Goal: Check status: Check status

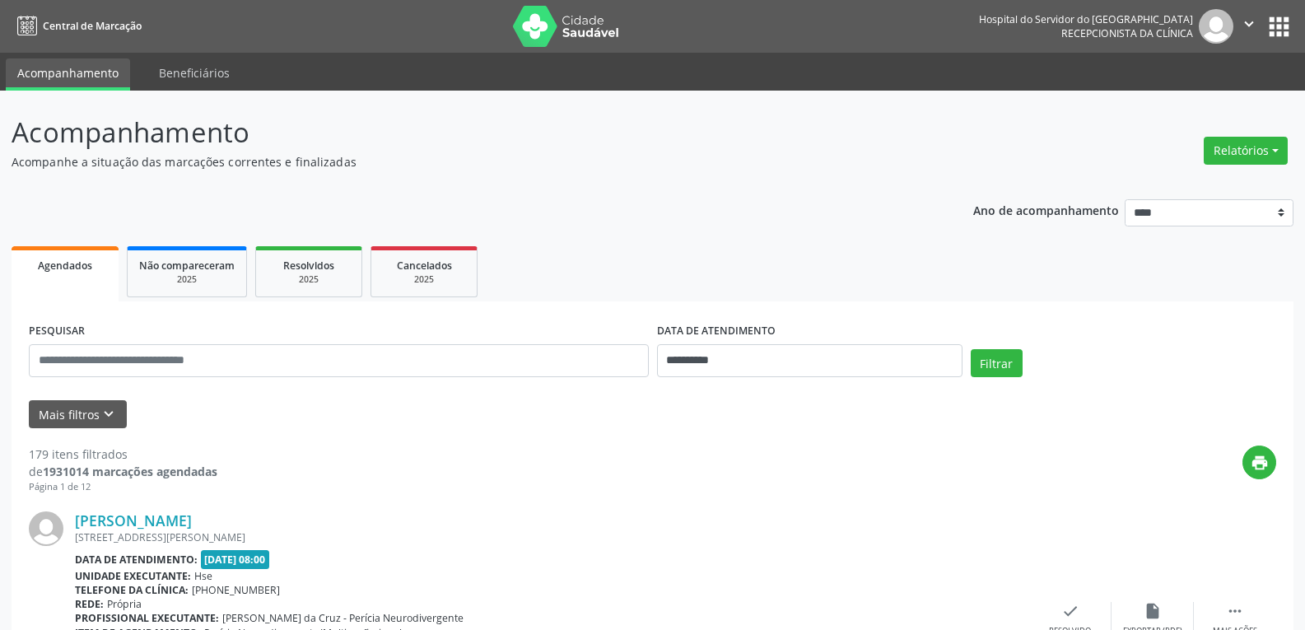
click at [585, 34] on img at bounding box center [566, 26] width 107 height 41
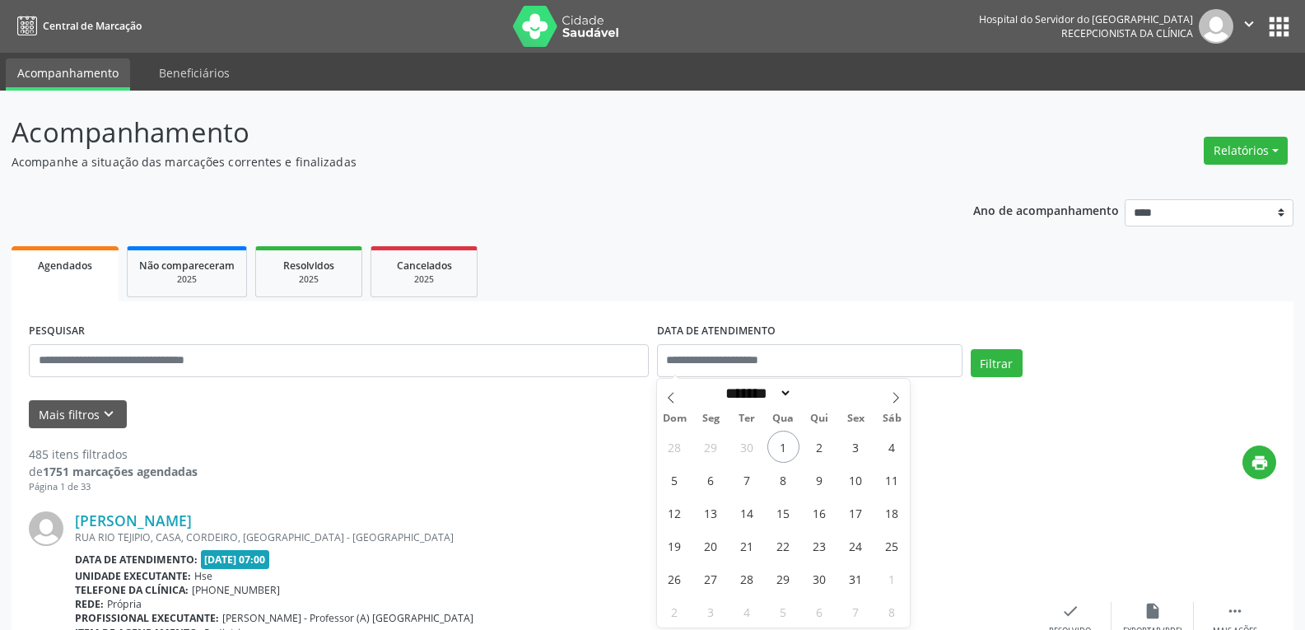
select select "*"
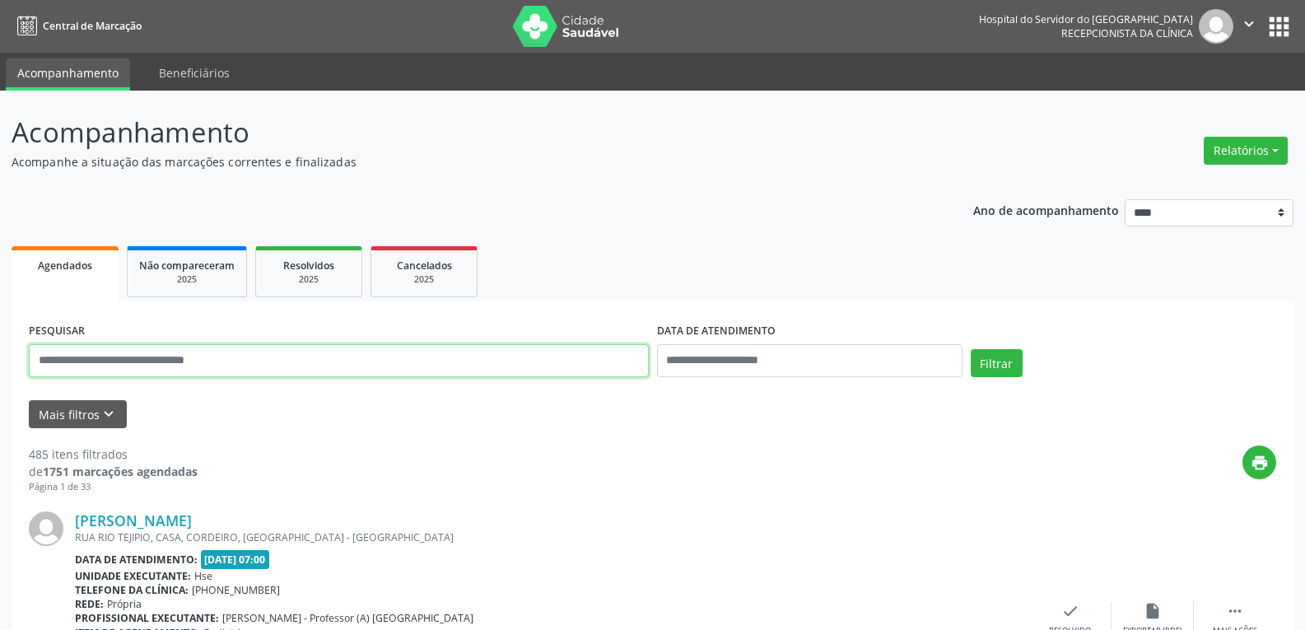
click at [156, 353] on input "text" at bounding box center [339, 360] width 620 height 33
type input "*"
click at [971, 349] on button "Filtrar" at bounding box center [997, 363] width 52 height 28
click at [194, 360] on input "**********" at bounding box center [339, 360] width 620 height 33
type input "**********"
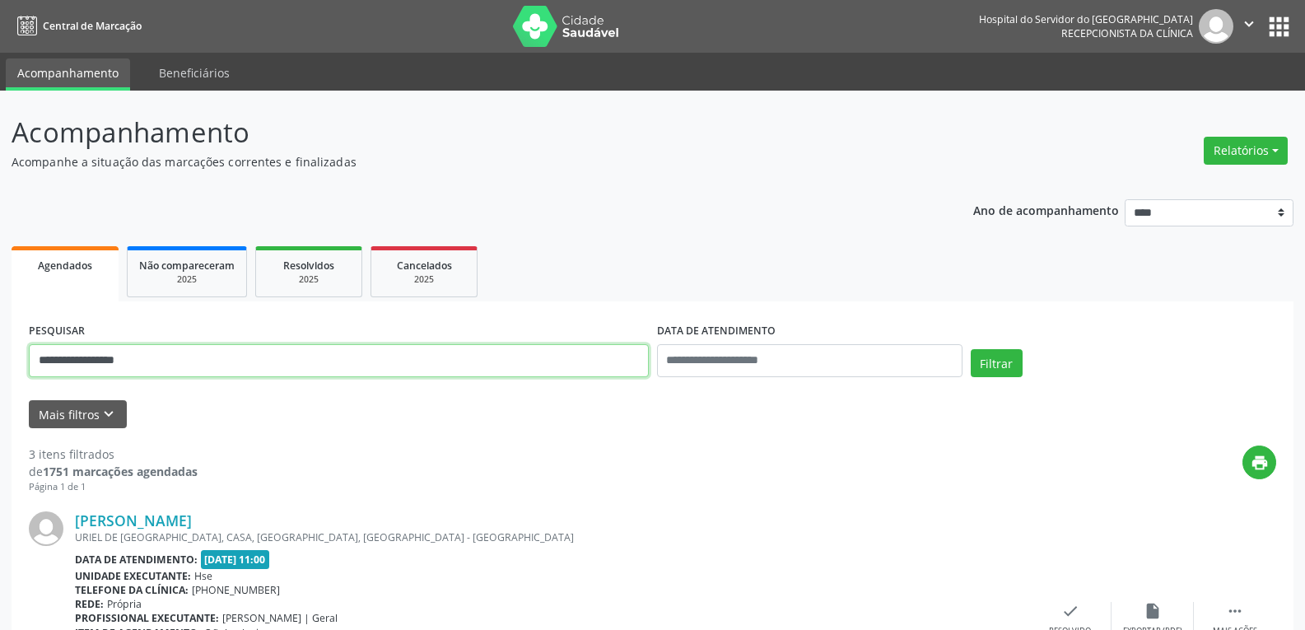
click at [971, 349] on button "Filtrar" at bounding box center [997, 363] width 52 height 28
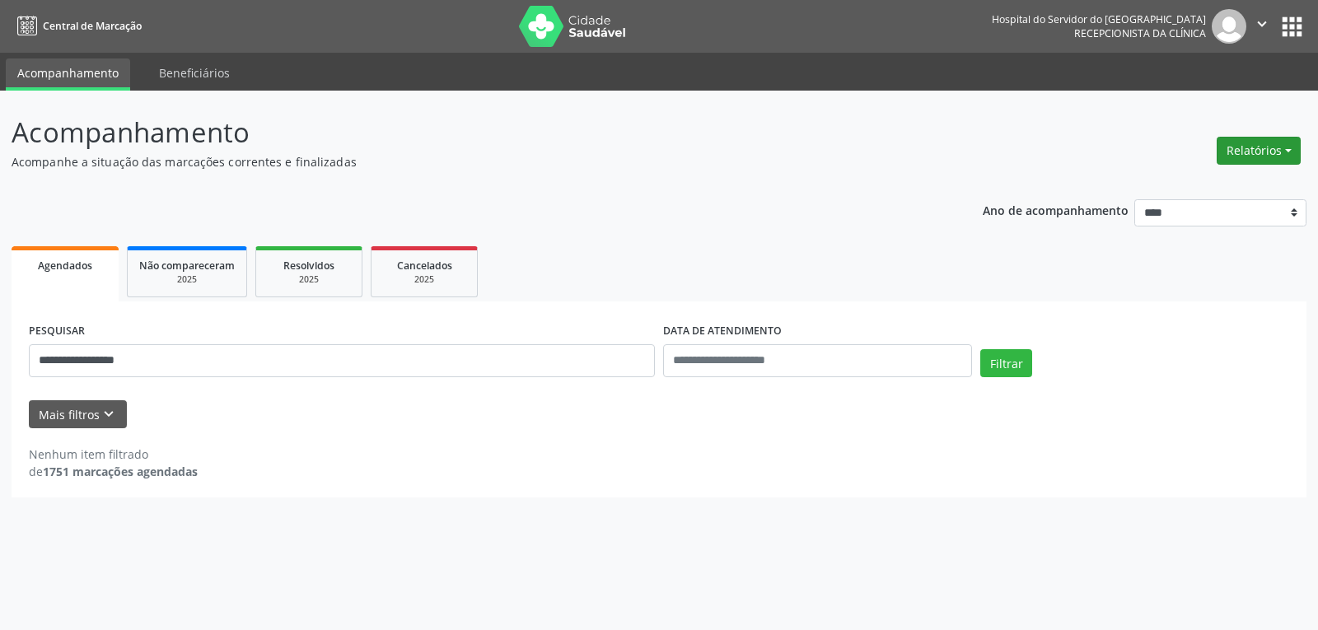
click at [1225, 138] on button "Relatórios" at bounding box center [1258, 151] width 84 height 28
click at [1179, 183] on link "Agendamentos" at bounding box center [1212, 186] width 177 height 23
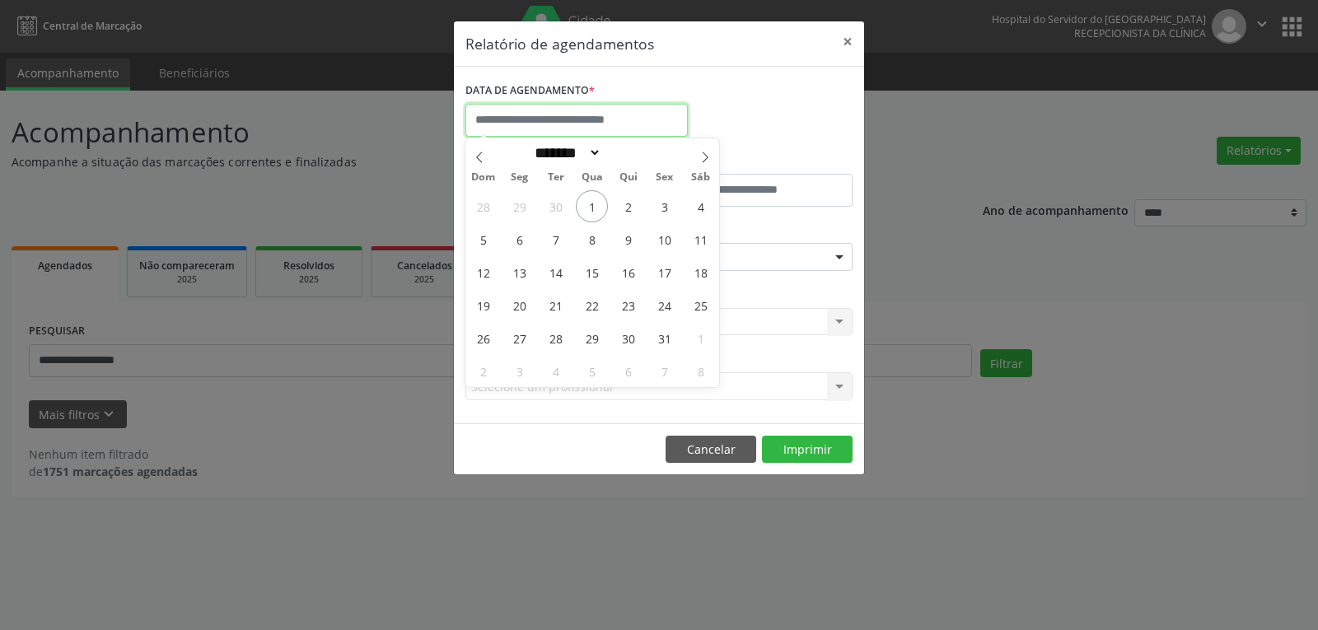
click at [599, 124] on input "text" at bounding box center [576, 120] width 222 height 33
click at [563, 212] on span "30" at bounding box center [555, 206] width 32 height 32
type input "**********"
click at [563, 212] on span "30" at bounding box center [555, 206] width 32 height 32
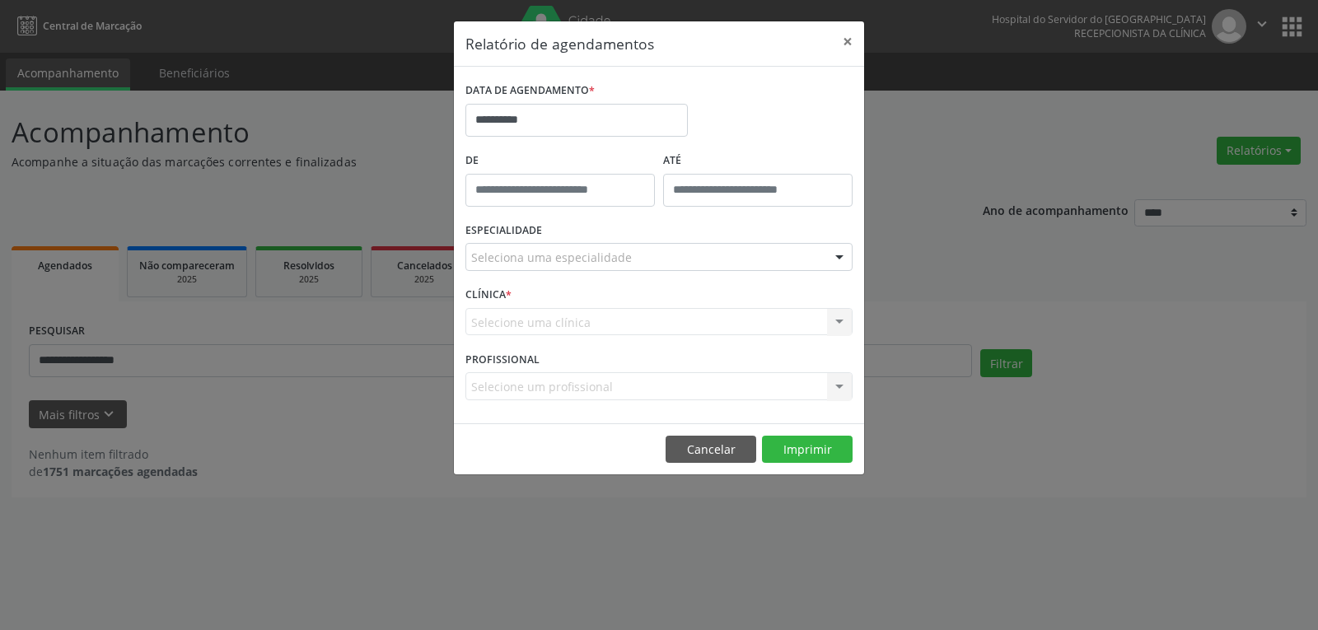
click at [839, 260] on div at bounding box center [839, 258] width 25 height 28
type input "****"
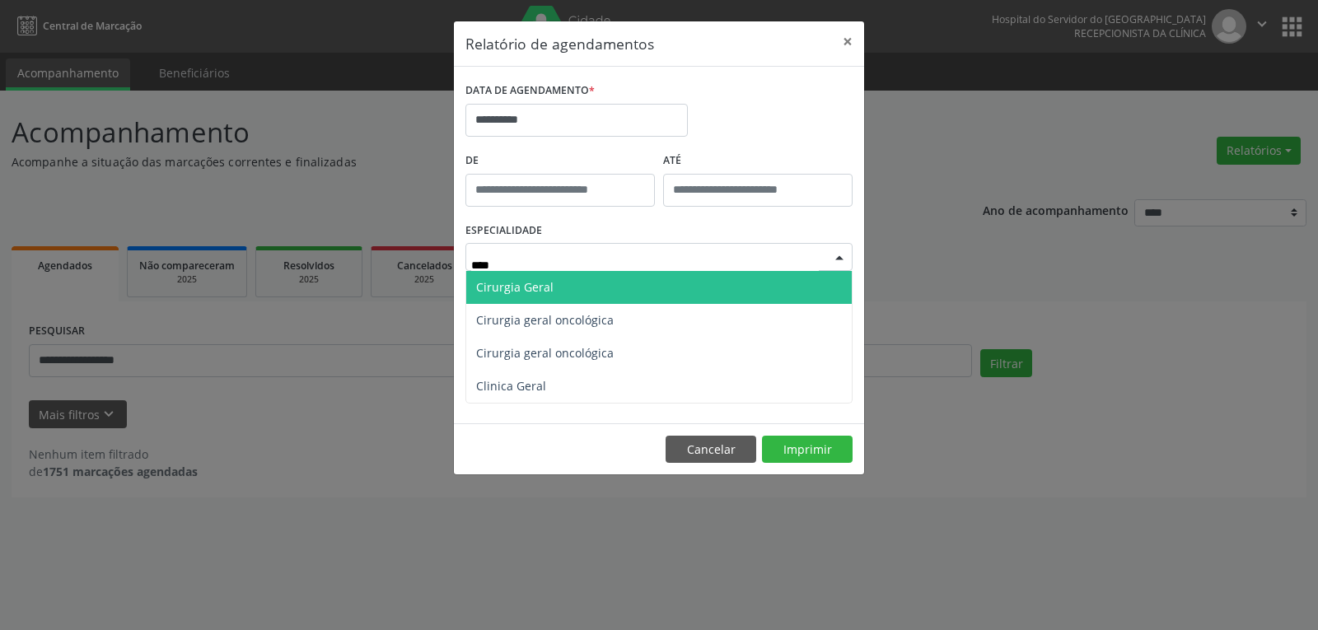
click at [726, 294] on span "Cirurgia Geral" at bounding box center [658, 287] width 385 height 33
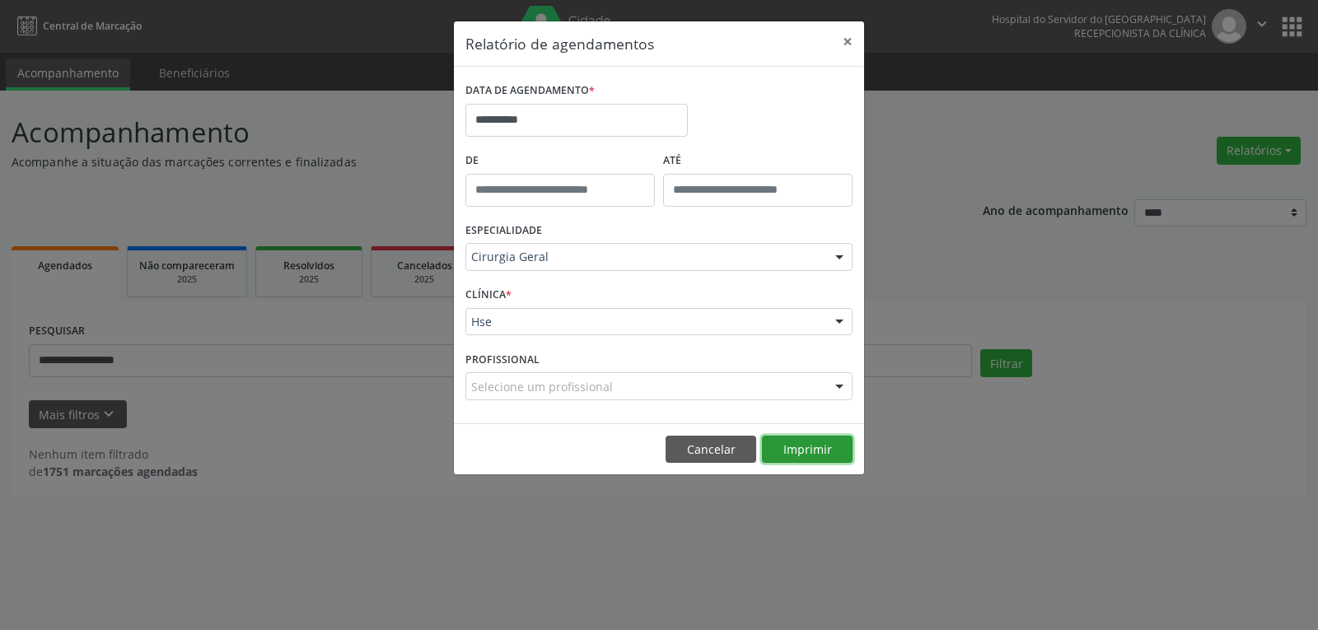
click at [791, 450] on button "Imprimir" at bounding box center [807, 450] width 91 height 28
click at [847, 35] on button "×" at bounding box center [847, 41] width 33 height 40
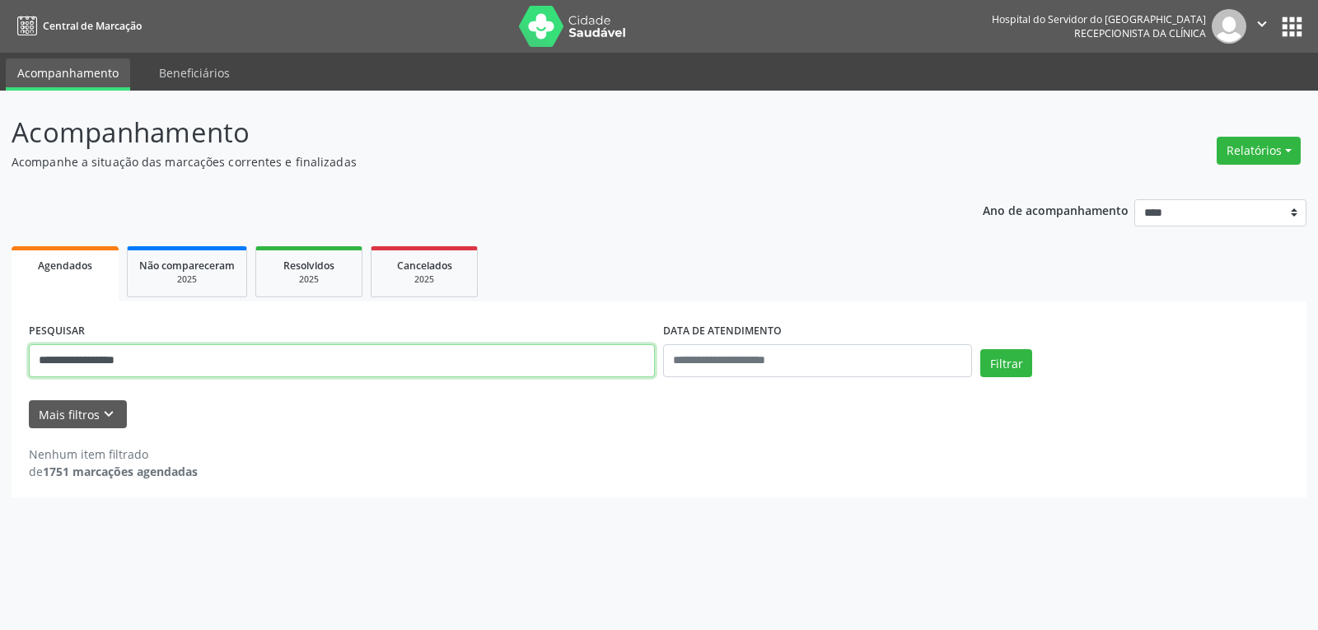
drag, startPoint x: 137, startPoint y: 350, endPoint x: 0, endPoint y: 286, distance: 151.0
click at [0, 286] on div "**********" at bounding box center [659, 360] width 1318 height 539
paste input "**********"
click at [980, 349] on button "Filtrar" at bounding box center [1006, 363] width 52 height 28
drag, startPoint x: 274, startPoint y: 364, endPoint x: 0, endPoint y: 357, distance: 274.3
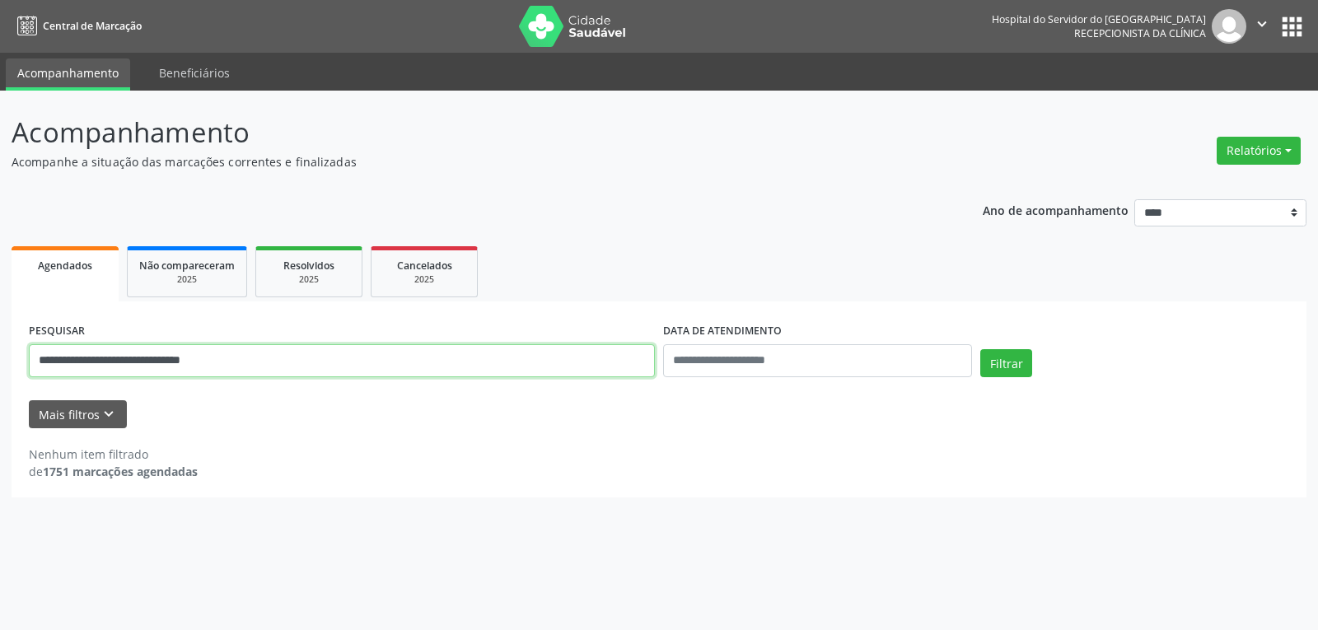
click at [0, 357] on div "**********" at bounding box center [659, 360] width 1318 height 539
click at [980, 349] on button "Filtrar" at bounding box center [1006, 363] width 52 height 28
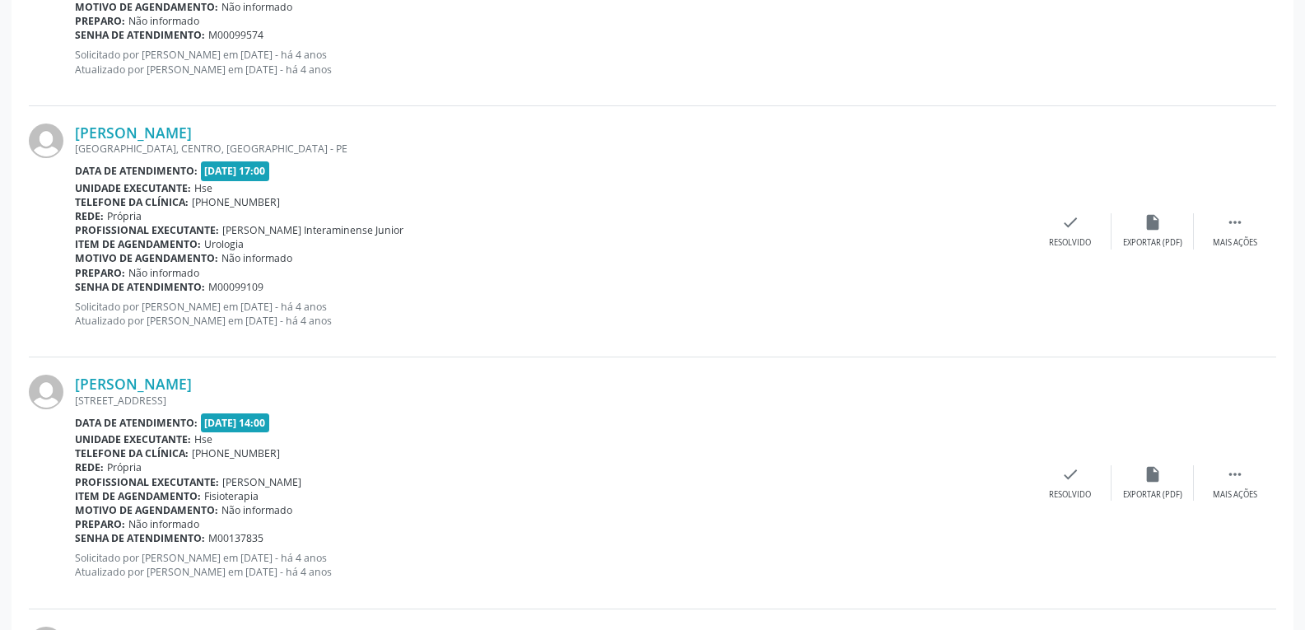
scroll to position [1400, 0]
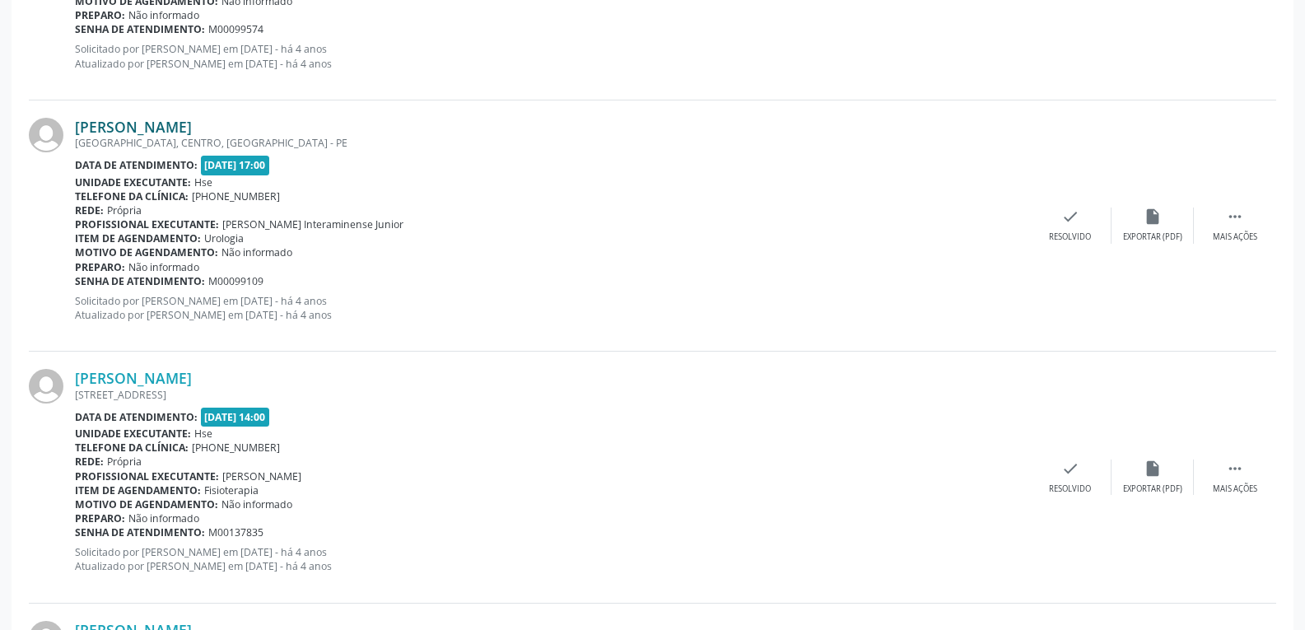
click at [93, 130] on link "Jose Xavier" at bounding box center [133, 127] width 117 height 18
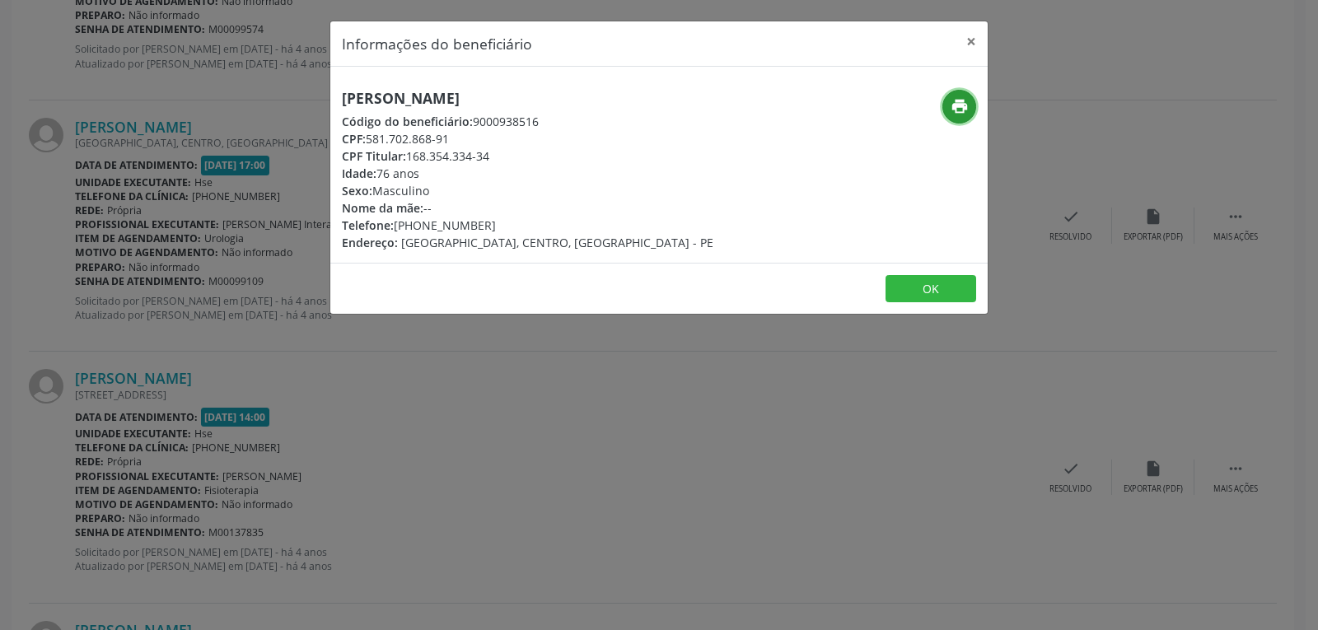
click at [962, 100] on icon "print" at bounding box center [959, 106] width 18 height 18
drag, startPoint x: 408, startPoint y: 154, endPoint x: 537, endPoint y: 158, distance: 129.4
click at [537, 158] on div "CPF Titular: 168.354.334-34" at bounding box center [527, 155] width 371 height 17
copy div "168.354.334-34"
drag, startPoint x: 421, startPoint y: 223, endPoint x: 516, endPoint y: 223, distance: 94.7
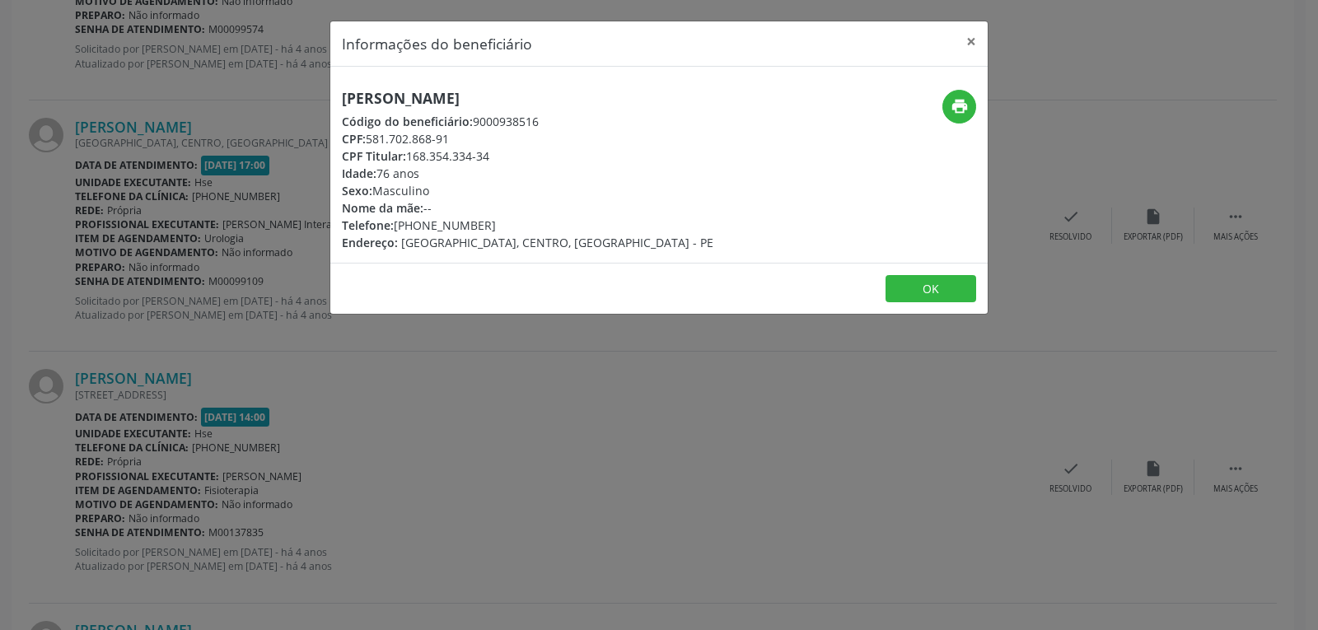
click at [516, 223] on div "Telefone: (81) 99851-1000" at bounding box center [527, 225] width 371 height 17
copy div "99851-1000"
click at [972, 104] on button "print" at bounding box center [959, 107] width 34 height 34
click at [982, 37] on button "×" at bounding box center [970, 41] width 33 height 40
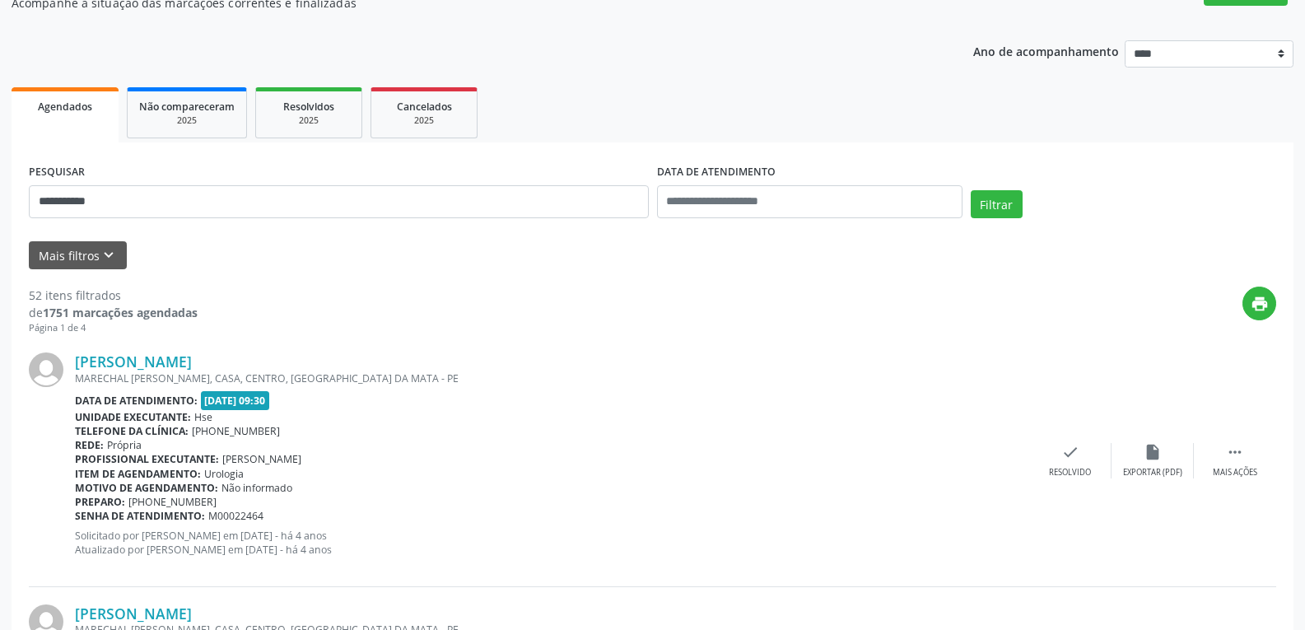
scroll to position [0, 0]
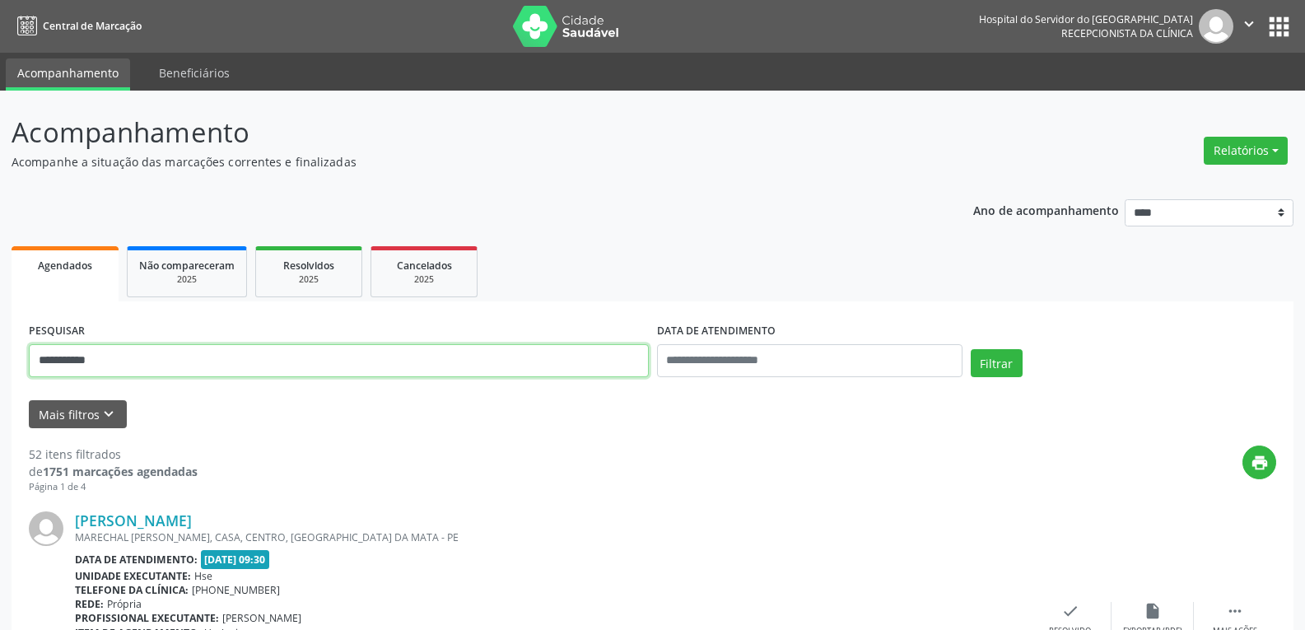
drag, startPoint x: 108, startPoint y: 362, endPoint x: 0, endPoint y: 354, distance: 108.1
paste input "**********"
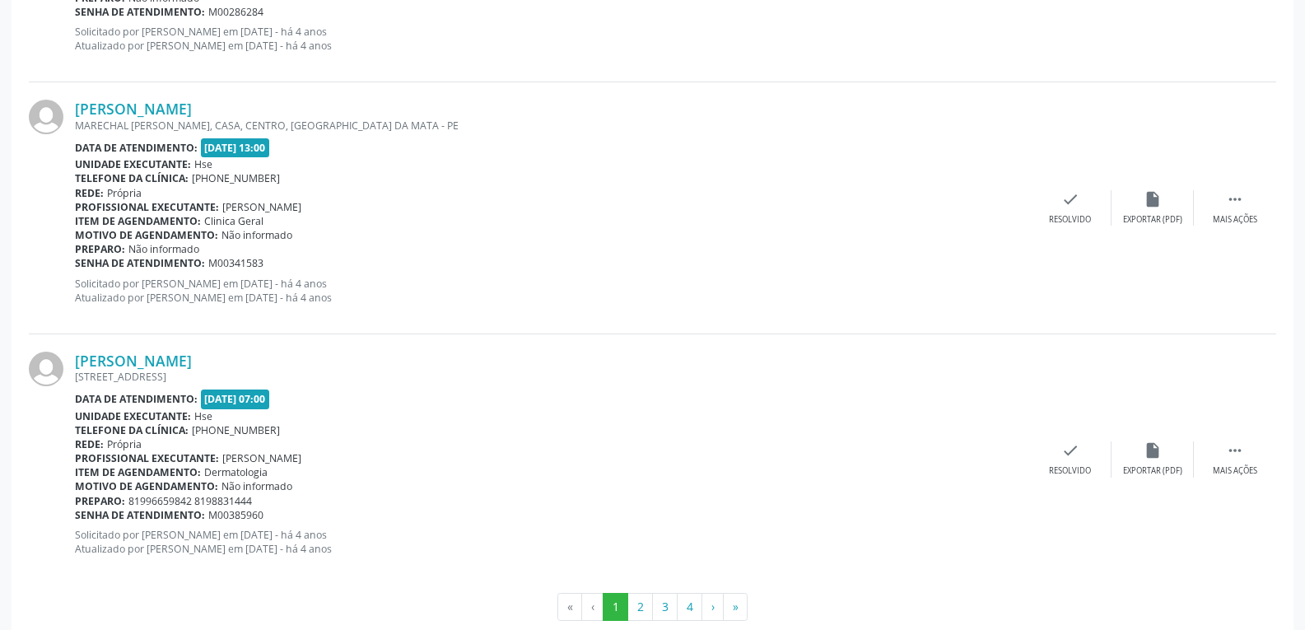
scroll to position [3713, 0]
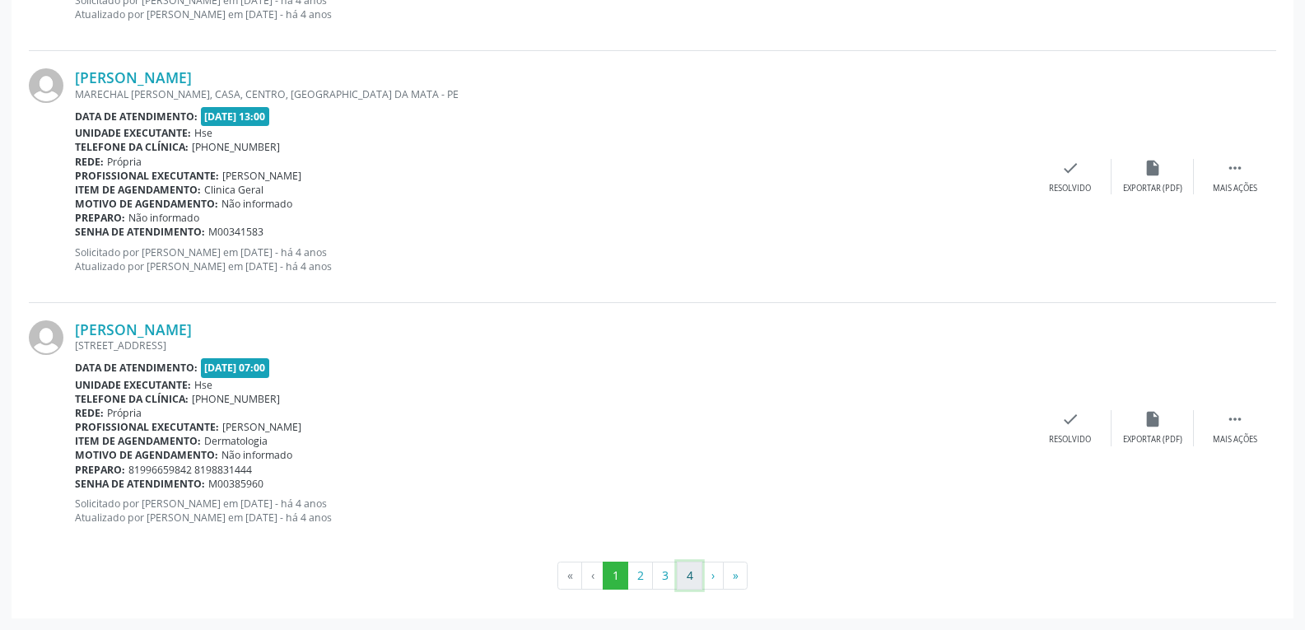
click at [692, 581] on button "4" at bounding box center [690, 576] width 26 height 28
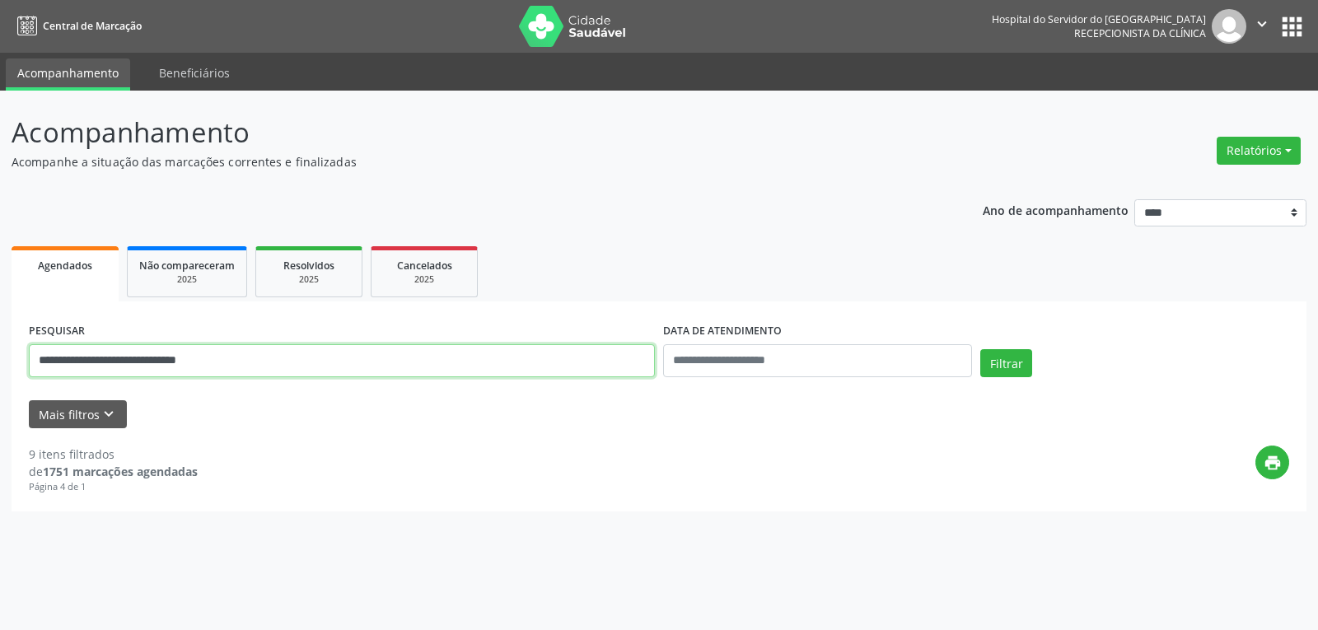
drag, startPoint x: 245, startPoint y: 370, endPoint x: 0, endPoint y: 362, distance: 244.7
click at [0, 363] on div "**********" at bounding box center [659, 360] width 1318 height 539
paste input "text"
click at [980, 349] on button "Filtrar" at bounding box center [1006, 363] width 52 height 28
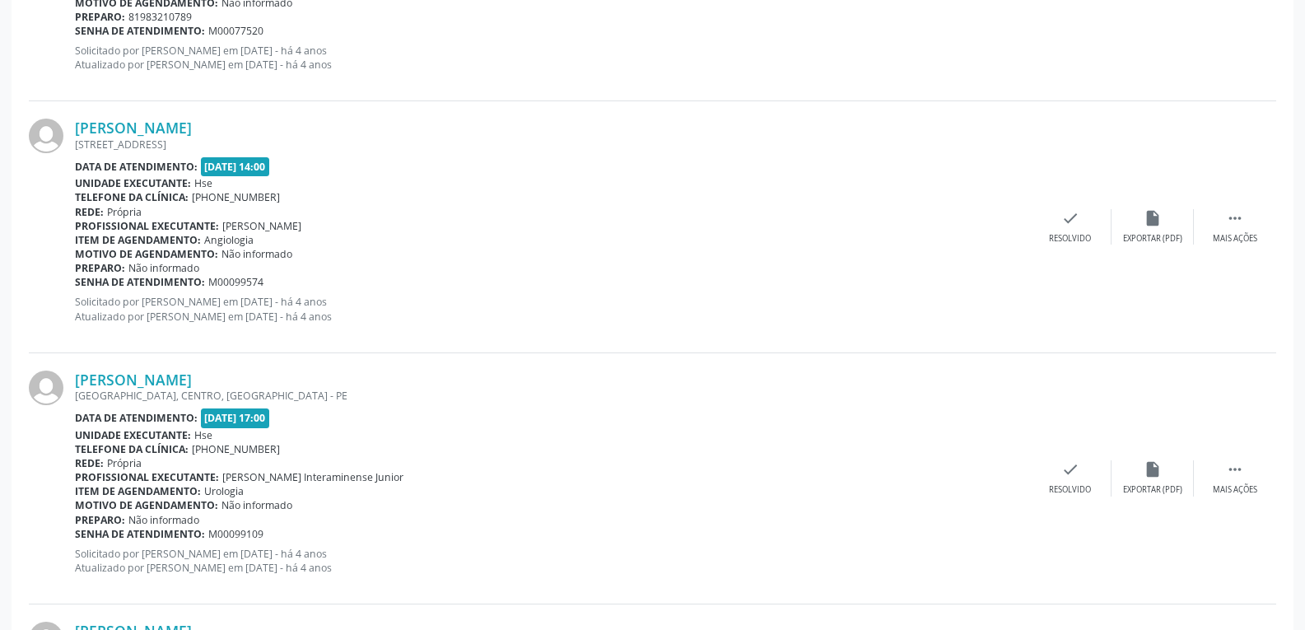
scroll to position [1153, 0]
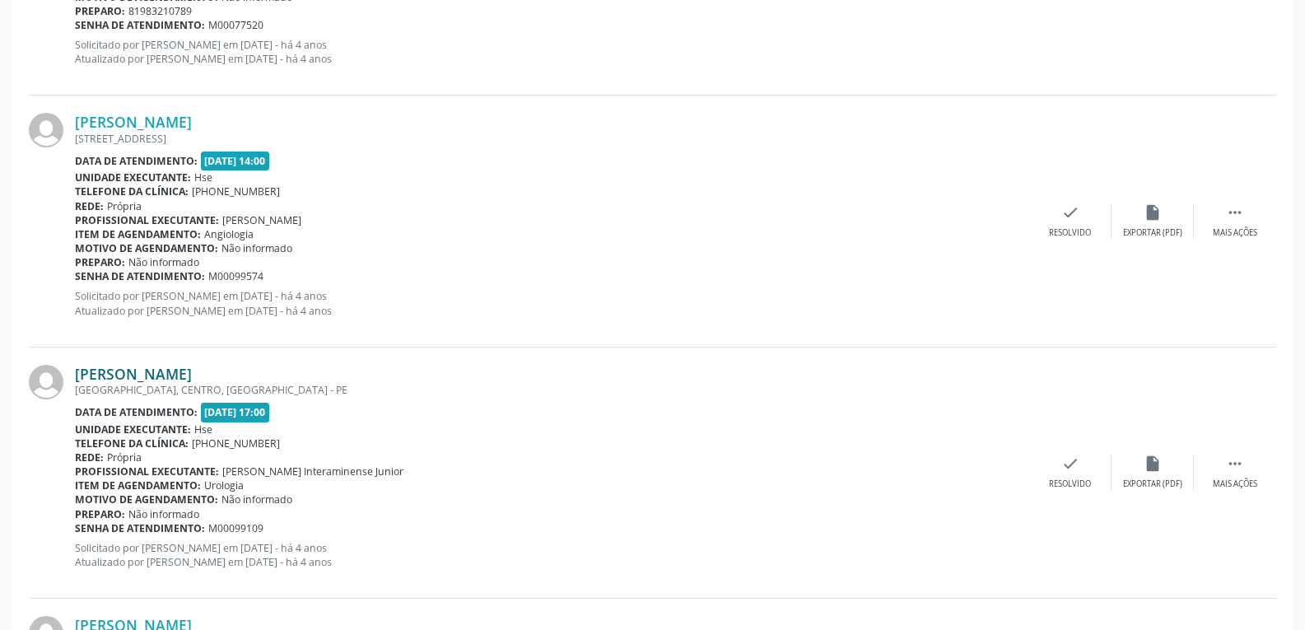
click at [117, 380] on link "Jose Xavier" at bounding box center [133, 374] width 117 height 18
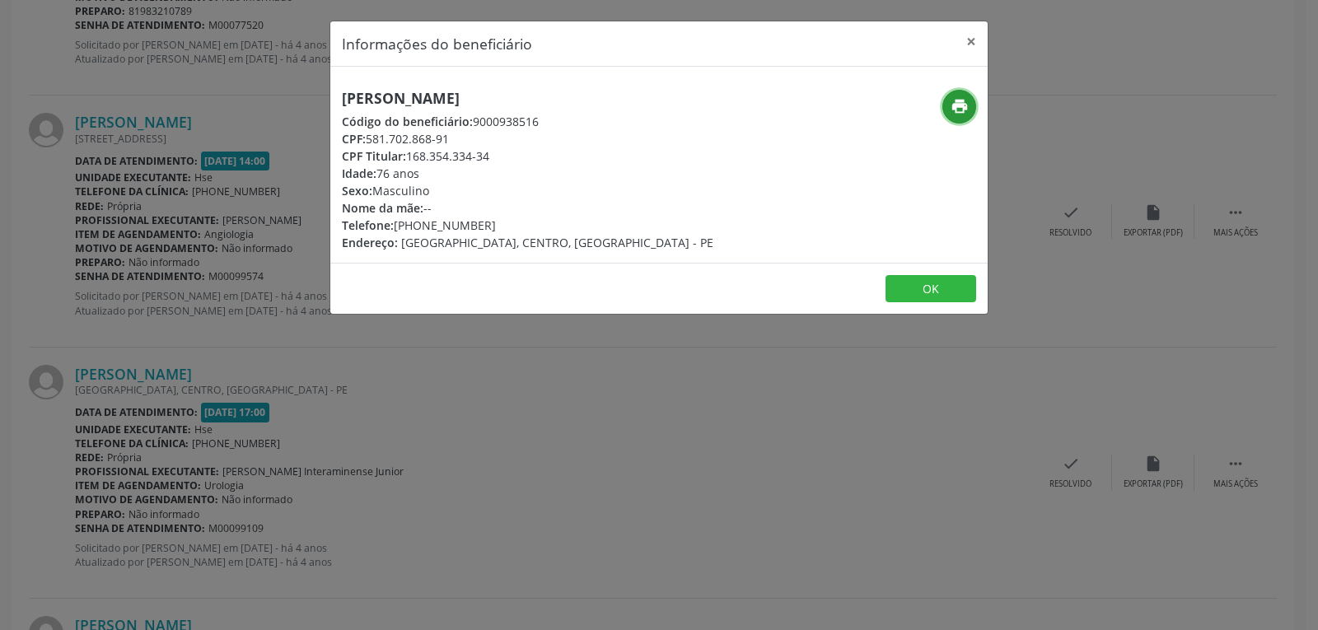
click at [957, 113] on icon "print" at bounding box center [959, 106] width 18 height 18
click at [1076, 310] on div "Informações do beneficiário × Jose Xavier Código do beneficiário: 9000938516 CP…" at bounding box center [659, 315] width 1318 height 630
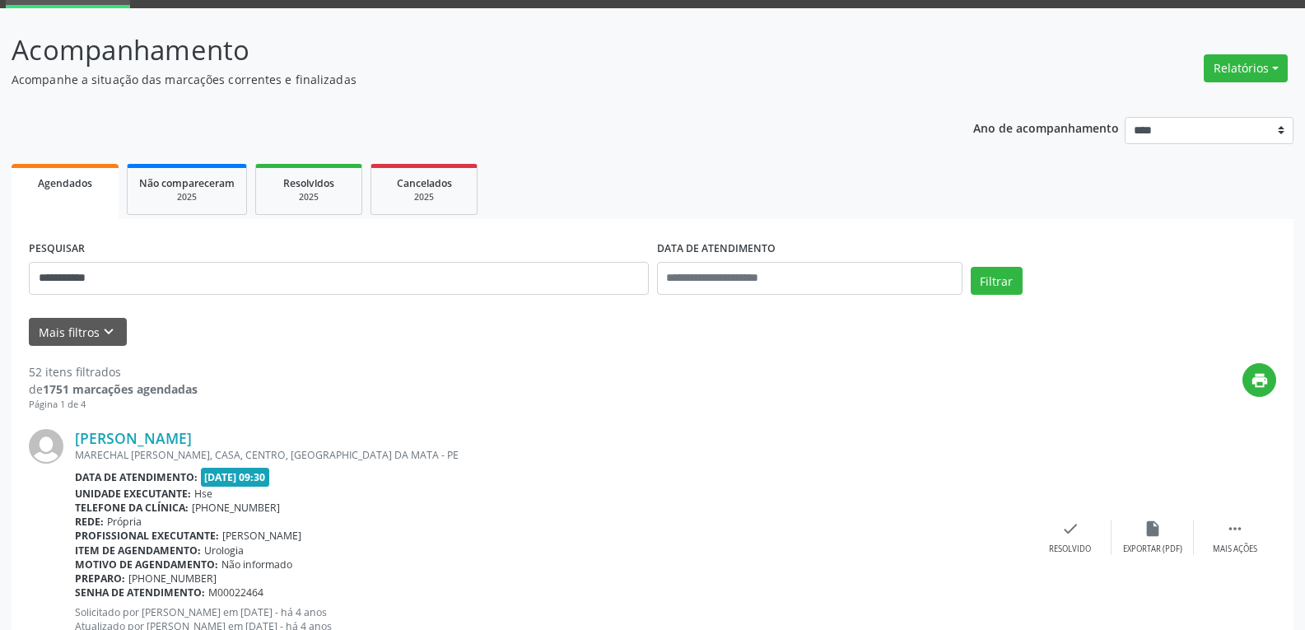
scroll to position [0, 0]
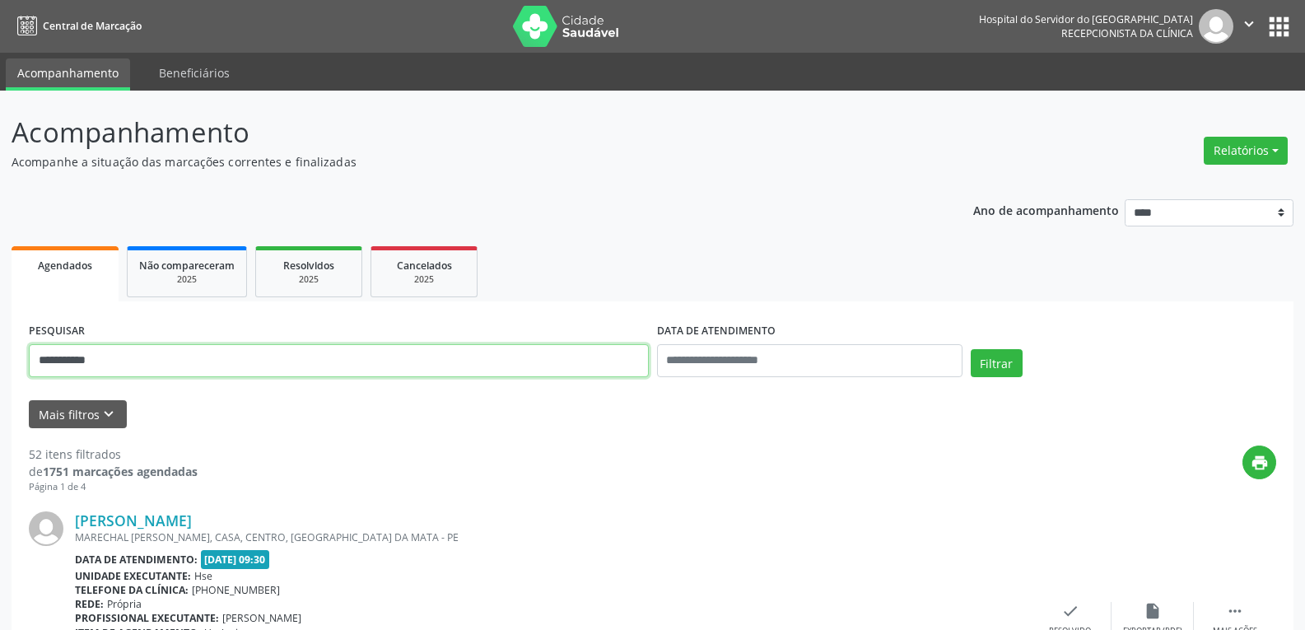
drag, startPoint x: 142, startPoint y: 367, endPoint x: 0, endPoint y: 334, distance: 146.2
type input "**********"
click at [971, 349] on button "Filtrar" at bounding box center [997, 363] width 52 height 28
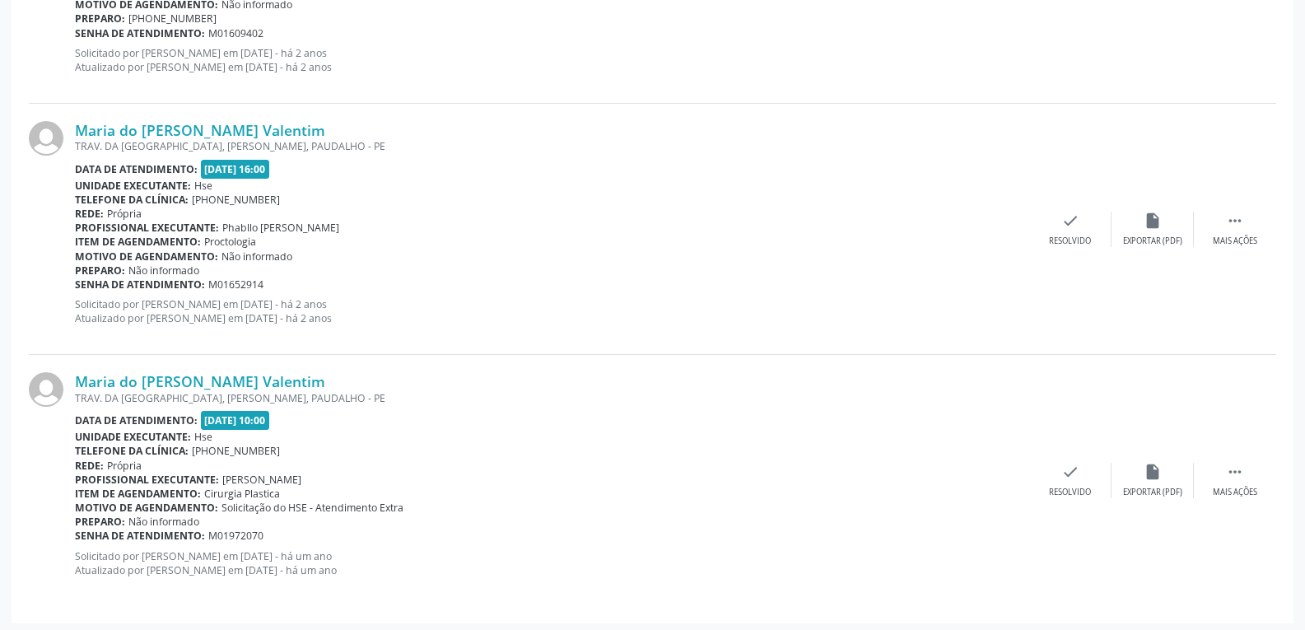
scroll to position [2156, 0]
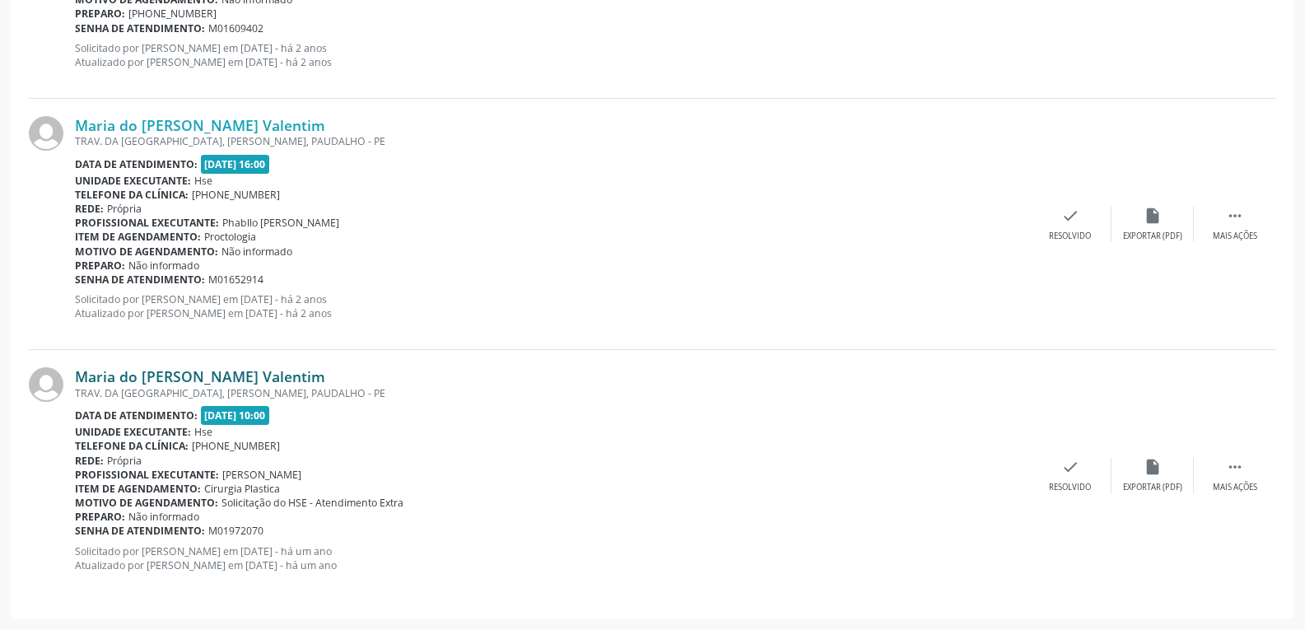
click at [166, 380] on link "Maria do Socorro Santana Valentim" at bounding box center [200, 376] width 250 height 18
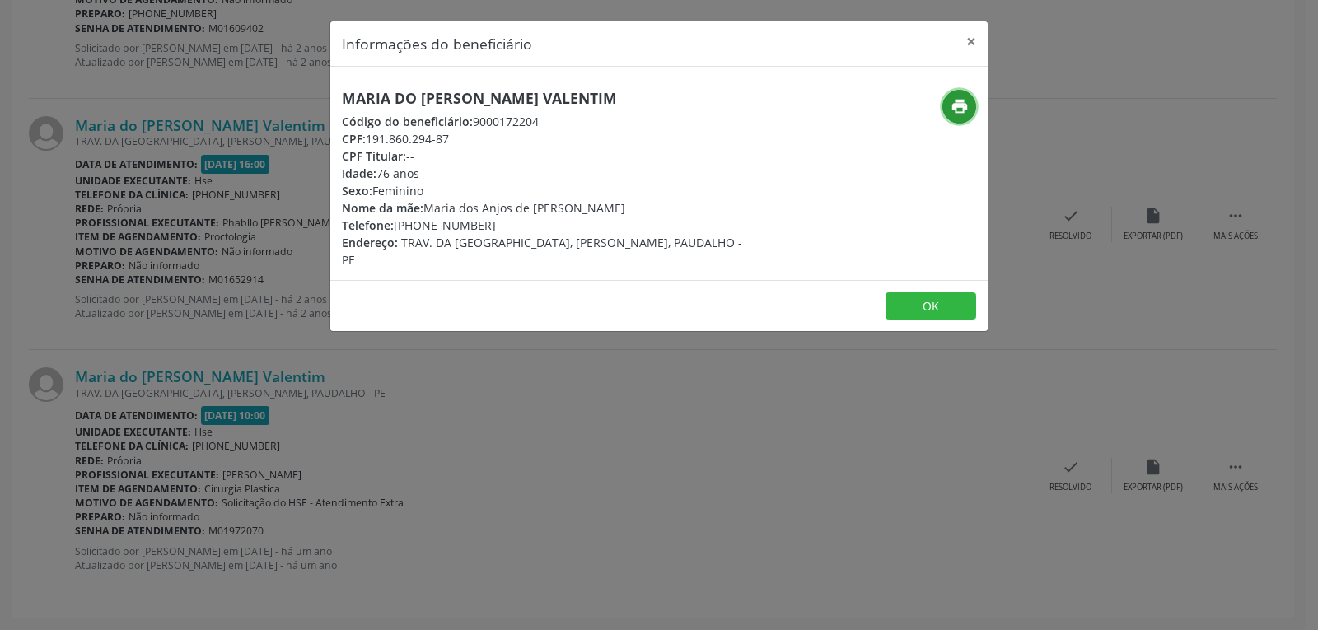
click at [955, 109] on icon "print" at bounding box center [959, 106] width 18 height 18
drag, startPoint x: 368, startPoint y: 138, endPoint x: 516, endPoint y: 137, distance: 148.2
click at [516, 137] on div "CPF: 191.860.294-87" at bounding box center [549, 138] width 415 height 17
copy div "191.860.294-87"
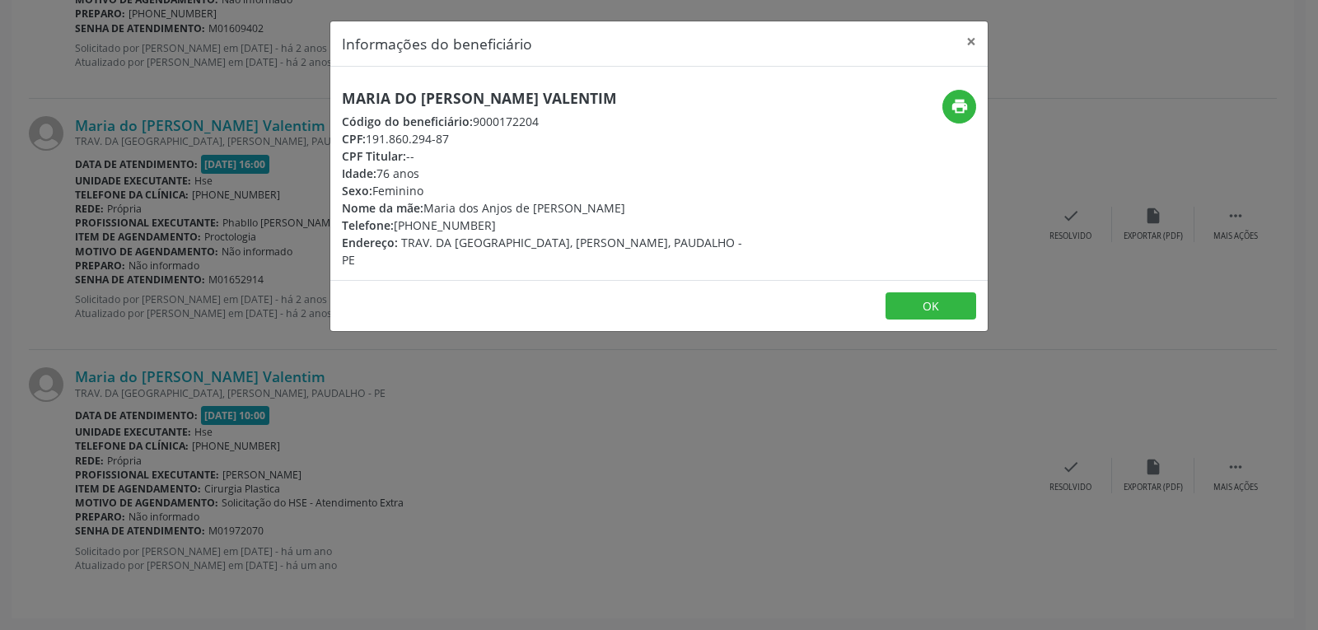
drag, startPoint x: 420, startPoint y: 223, endPoint x: 485, endPoint y: 224, distance: 65.1
click at [485, 224] on div "Telefone: (81) 97905-9381" at bounding box center [549, 225] width 415 height 17
copy div "97905-9381"
click at [973, 42] on button "×" at bounding box center [970, 41] width 33 height 40
